Goal: Complete application form: Complete application form

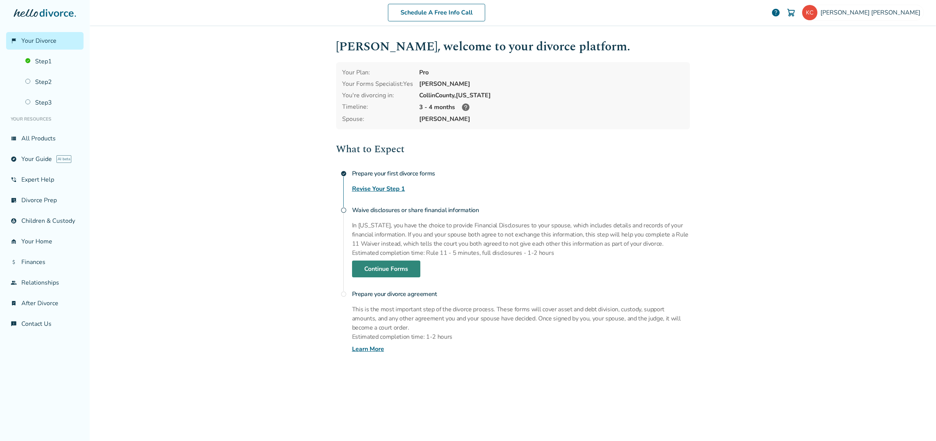
click at [414, 267] on link "Continue Forms" at bounding box center [386, 268] width 68 height 17
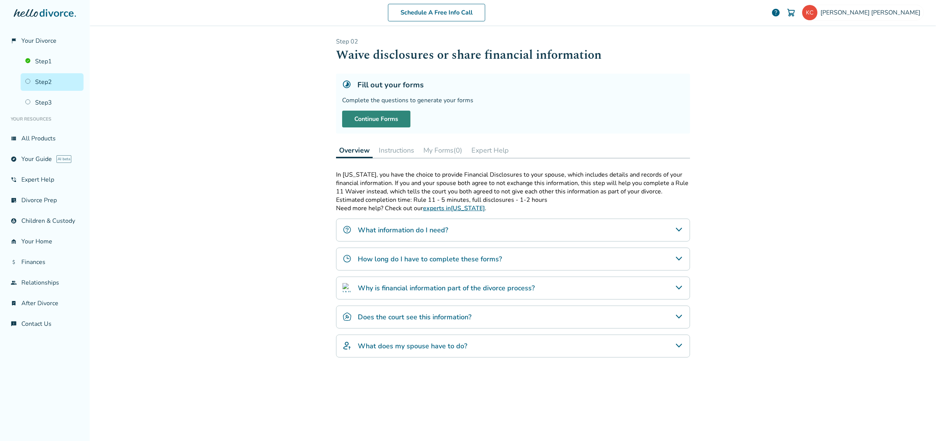
click at [385, 121] on link "Continue Forms" at bounding box center [376, 119] width 68 height 17
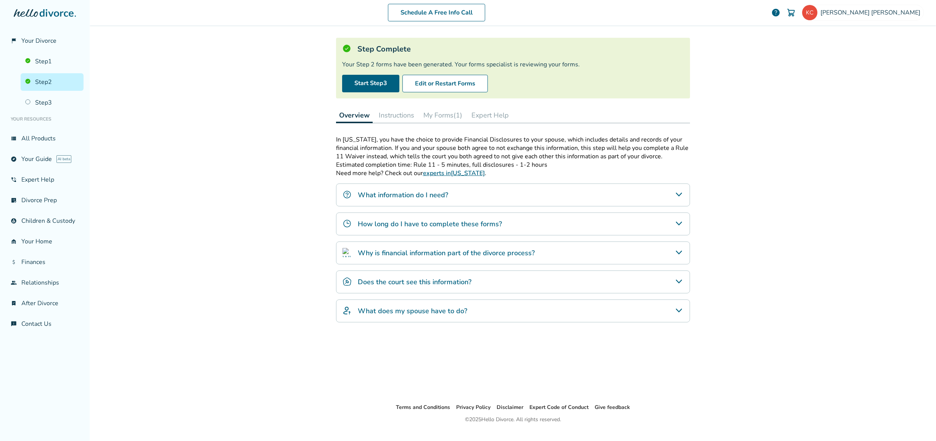
scroll to position [38, 0]
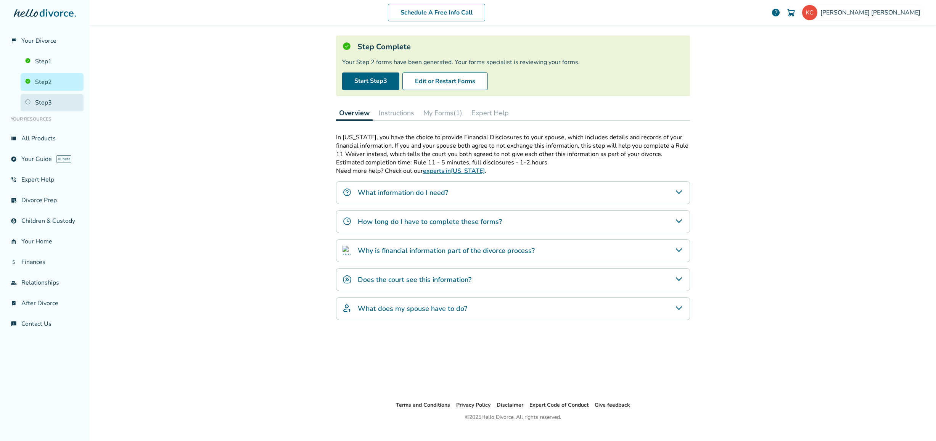
click at [54, 107] on link "Step 3" at bounding box center [52, 103] width 63 height 18
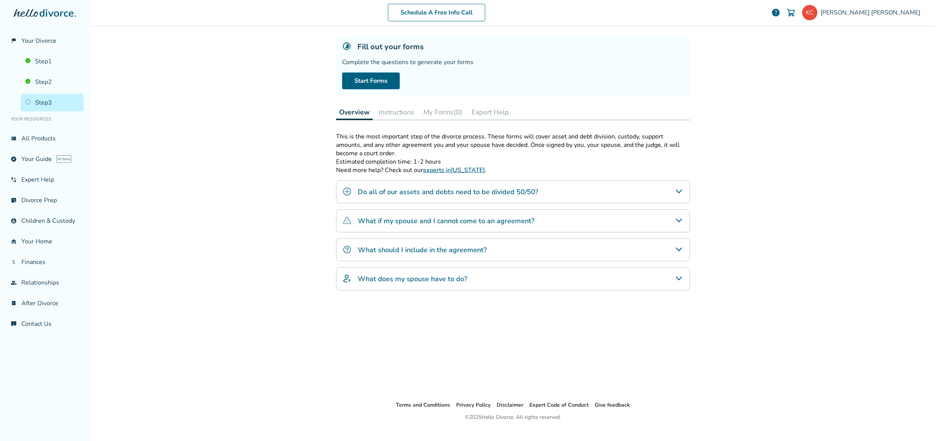
scroll to position [37, 0]
click at [66, 85] on link "Step 2" at bounding box center [52, 82] width 63 height 18
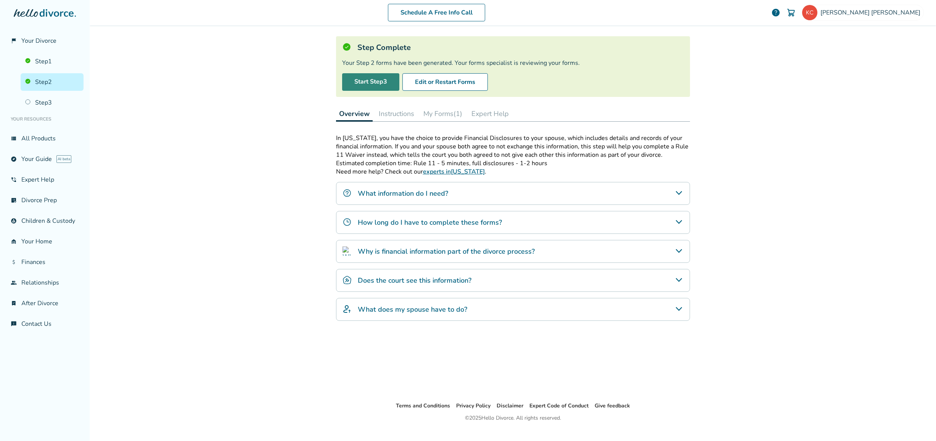
click at [358, 79] on link "Start Step 3" at bounding box center [370, 82] width 57 height 18
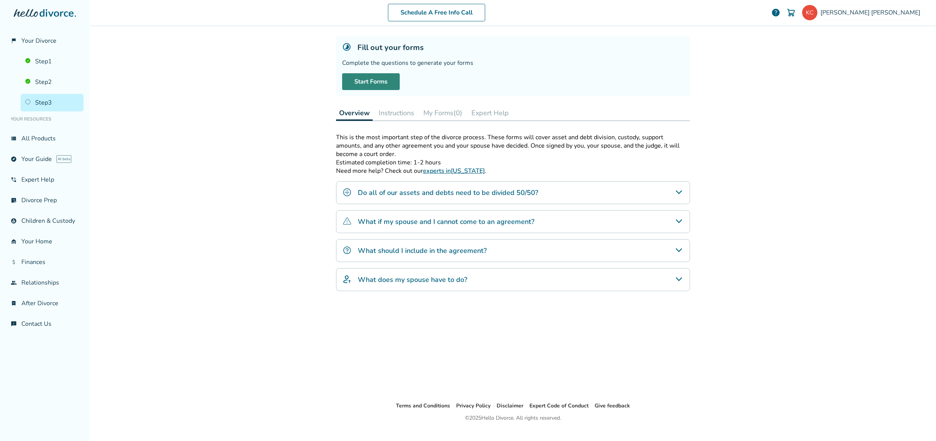
click at [358, 82] on link "Start Forms" at bounding box center [371, 81] width 58 height 17
